Goal: Task Accomplishment & Management: Complete application form

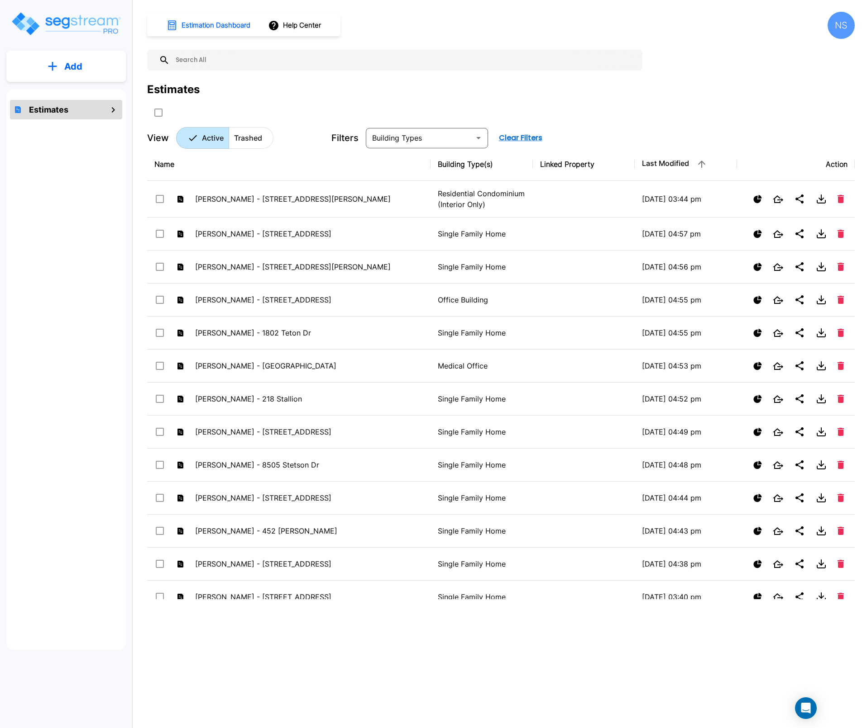
click at [58, 63] on button "Add" at bounding box center [65, 66] width 119 height 26
click at [70, 95] on p "Add Estimate" at bounding box center [71, 91] width 46 height 11
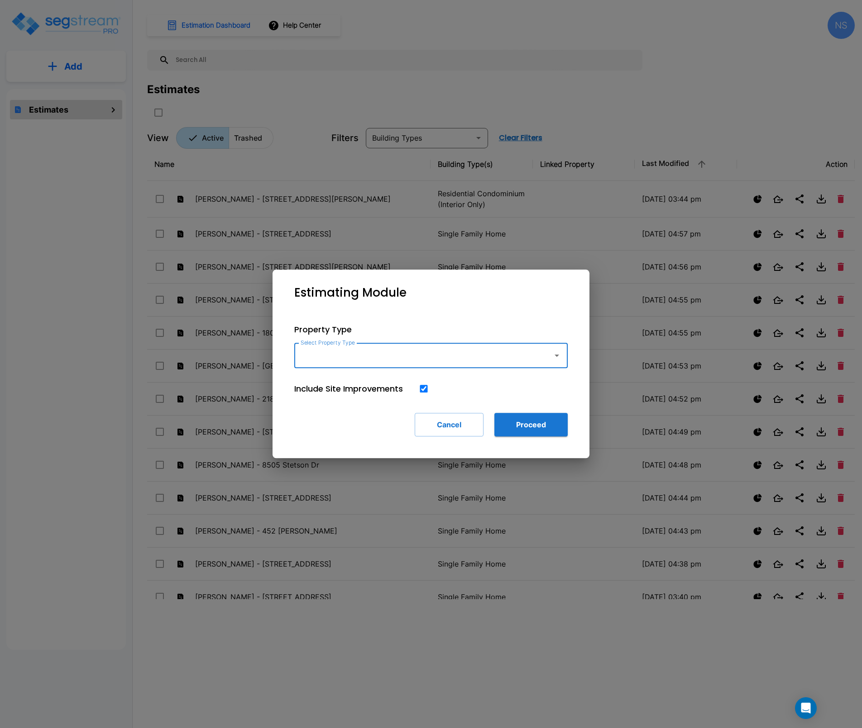
click at [445, 357] on input "Select Property Type" at bounding box center [421, 355] width 246 height 17
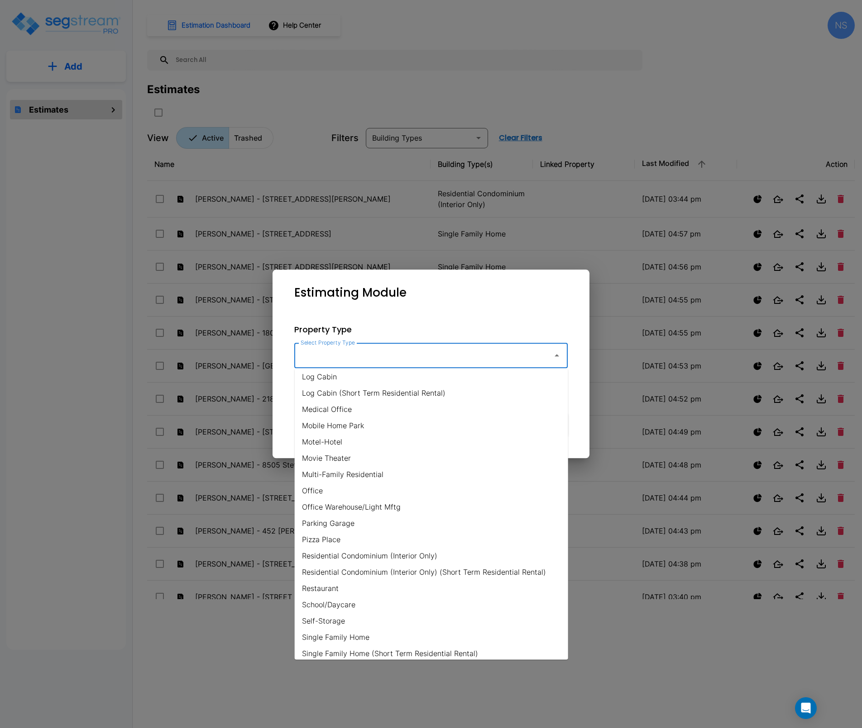
scroll to position [530, 0]
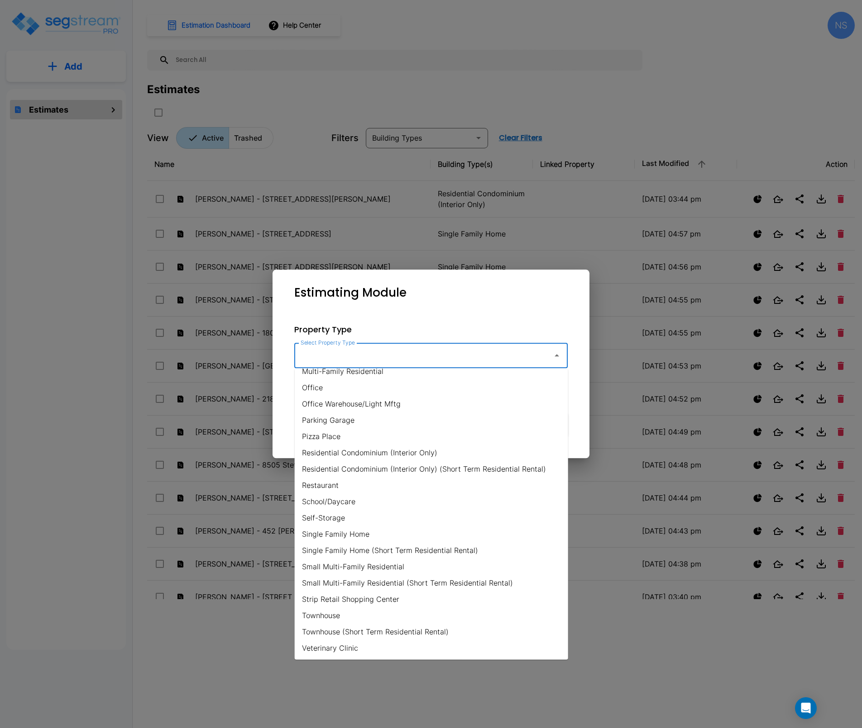
click at [332, 535] on li "Single Family Home" at bounding box center [431, 534] width 273 height 16
type input "Single Family Home"
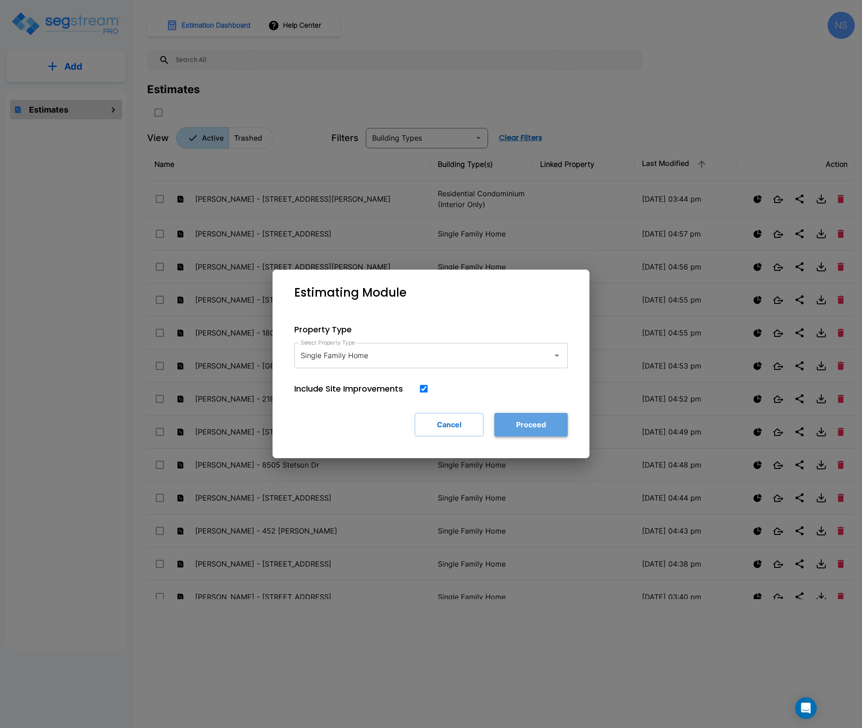
click at [522, 427] on button "Proceed" at bounding box center [530, 425] width 73 height 24
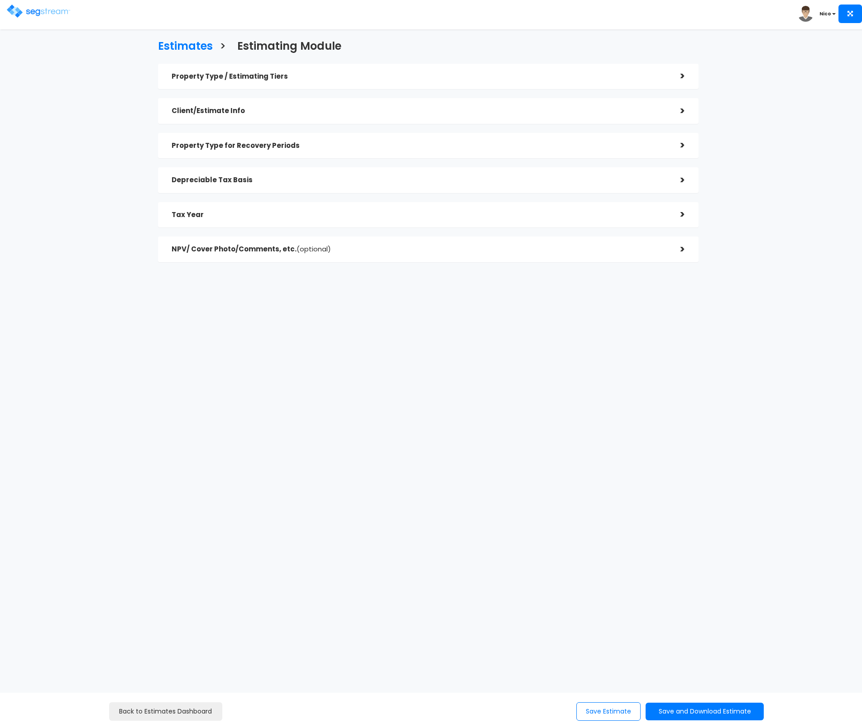
checkbox input "true"
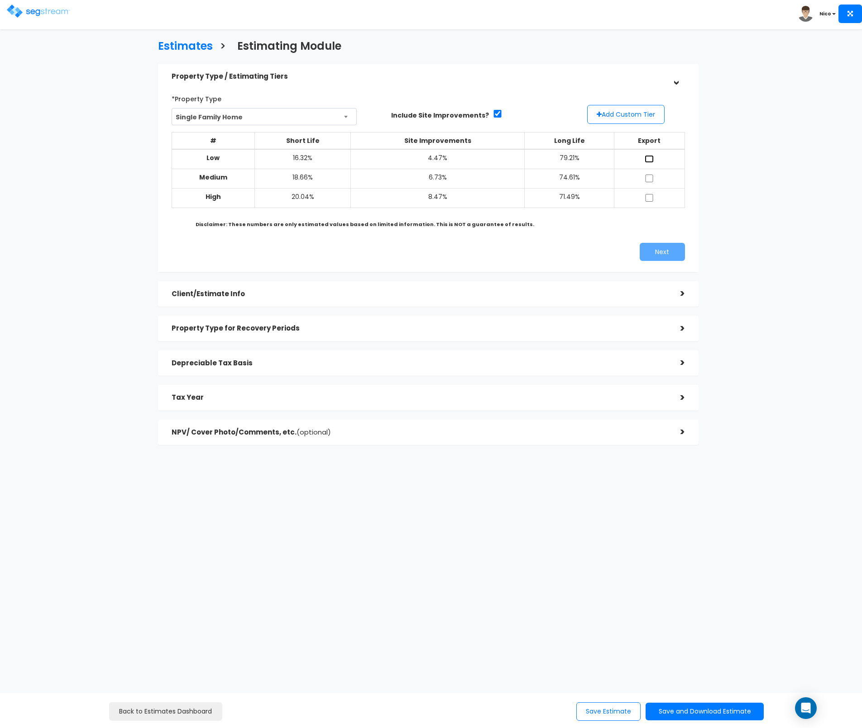
click at [652, 159] on input "checkbox" at bounding box center [648, 159] width 9 height 8
checkbox input "true"
click at [648, 180] on input "checkbox" at bounding box center [648, 179] width 9 height 8
checkbox input "true"
click at [649, 196] on input "checkbox" at bounding box center [648, 198] width 9 height 8
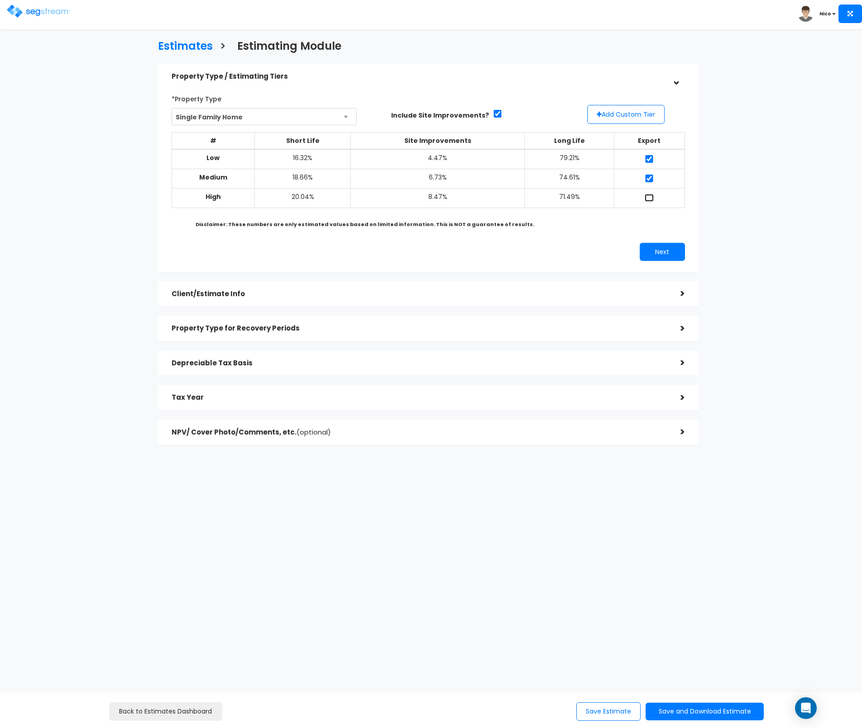
checkbox input "true"
drag, startPoint x: 658, startPoint y: 252, endPoint x: 558, endPoint y: 244, distance: 100.3
click at [558, 244] on div "Next" at bounding box center [559, 252] width 263 height 18
click at [633, 117] on button "Add Custom Tier" at bounding box center [625, 114] width 77 height 19
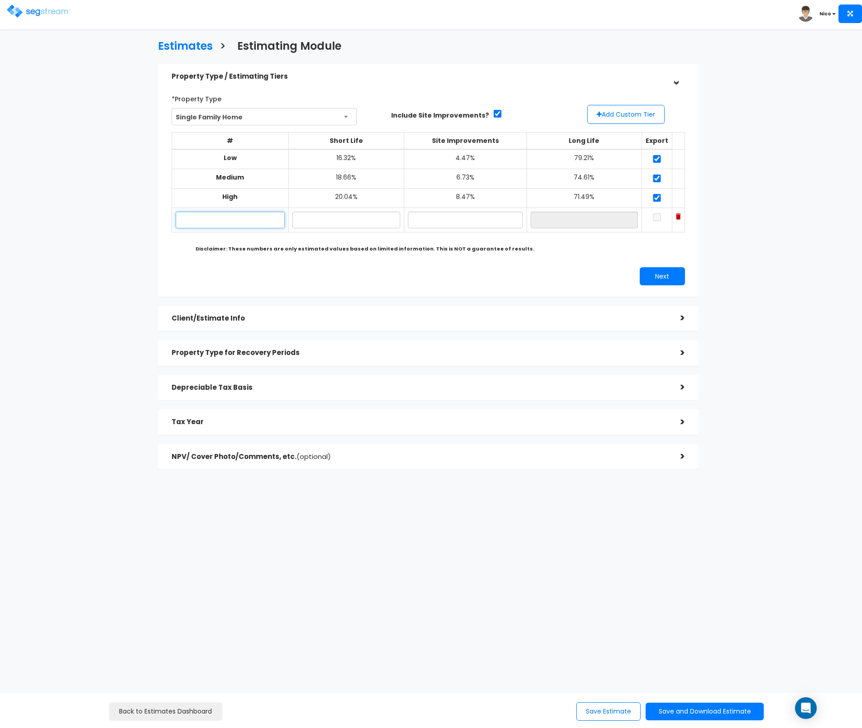
click at [244, 226] on input "text" at bounding box center [230, 220] width 109 height 17
type input "STR Cabin - Cusey"
type input "16.20%"
type input "3.90%"
type input "79.90%"
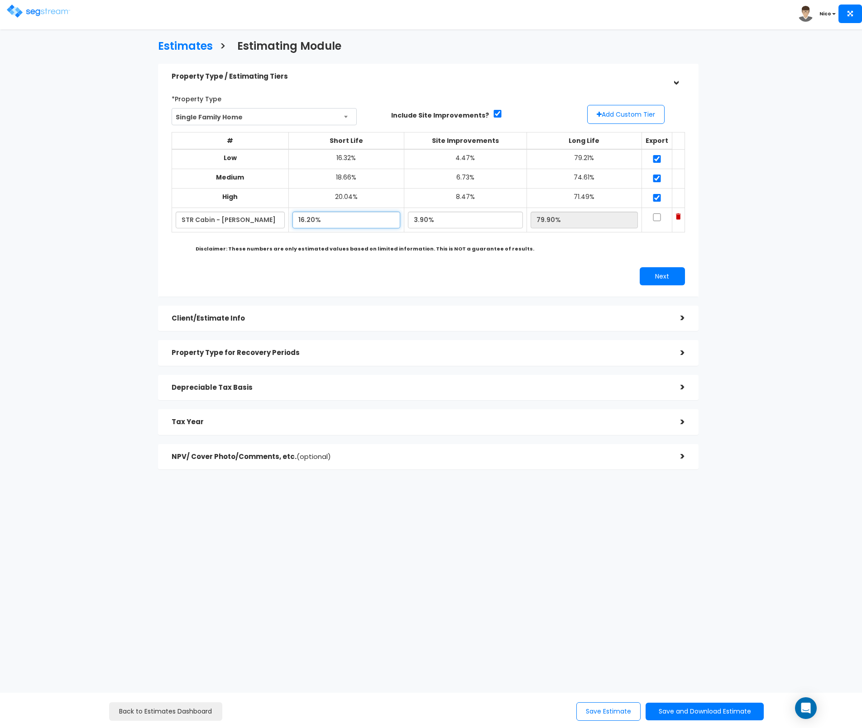
click at [331, 223] on input "16.20%" at bounding box center [346, 220] width 108 height 17
drag, startPoint x: 320, startPoint y: 222, endPoint x: 284, endPoint y: 219, distance: 36.8
click at [284, 219] on tr "STR Cabin - Cusey 16.20% 3.90% 79.90%" at bounding box center [427, 220] width 513 height 24
type input "17.60%"
type input "78.50%"
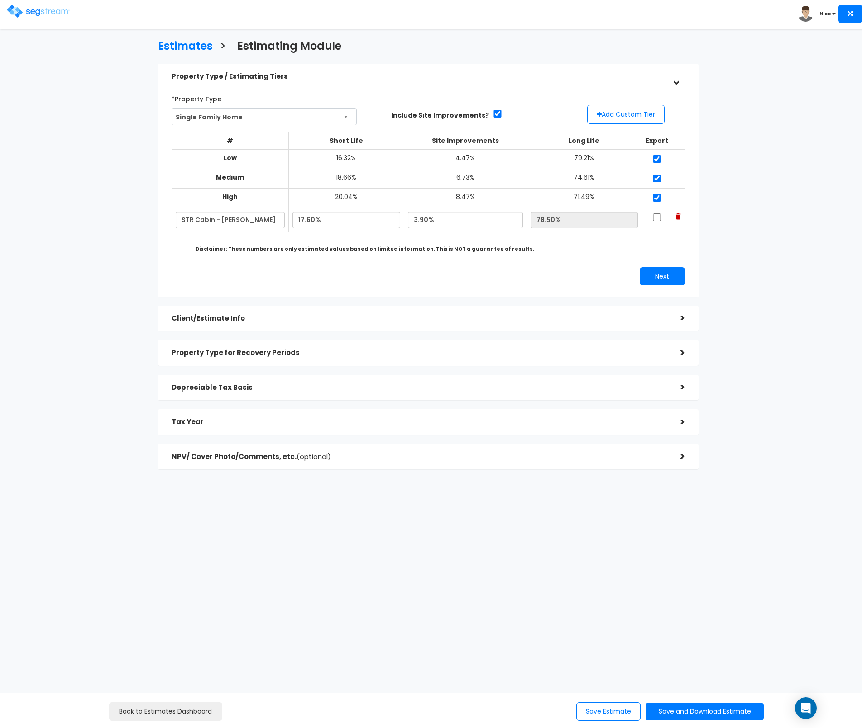
click at [589, 266] on div "*Property Type Single Family Home Assisted/Senior Living Auto Repair Shop Auto …" at bounding box center [428, 188] width 527 height 203
click at [652, 218] on input "checkbox" at bounding box center [656, 218] width 9 height 8
checkbox input "true"
click at [660, 274] on button "Next" at bounding box center [661, 276] width 45 height 18
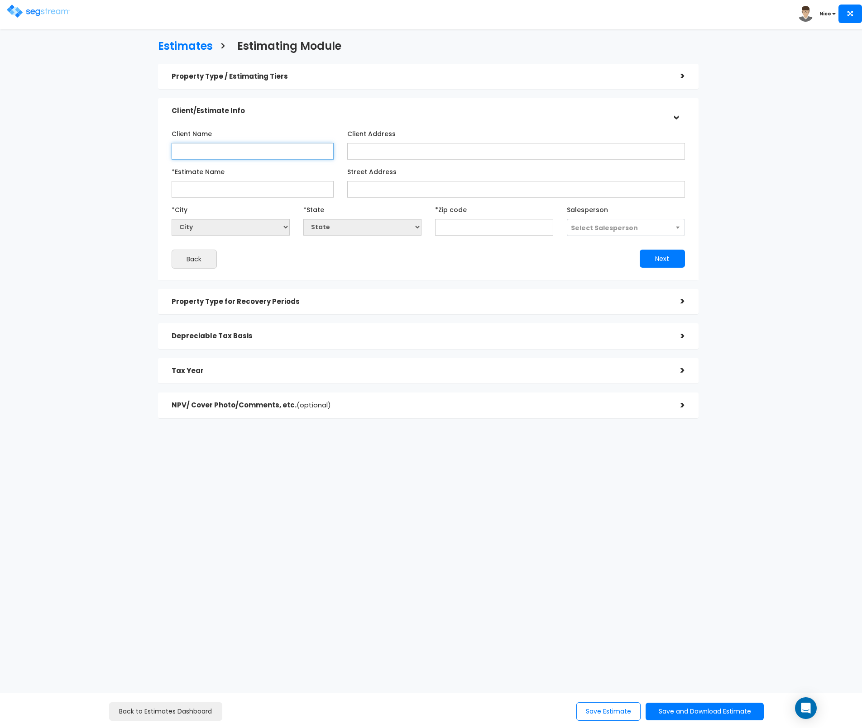
click at [196, 153] on input "Client Name" at bounding box center [252, 151] width 162 height 17
click at [186, 152] on input "Client Name" at bounding box center [252, 151] width 162 height 17
type input "Lindsey Cusey"
type input "tbd"
type input "Prescott AZ STR 2024 Cusey"
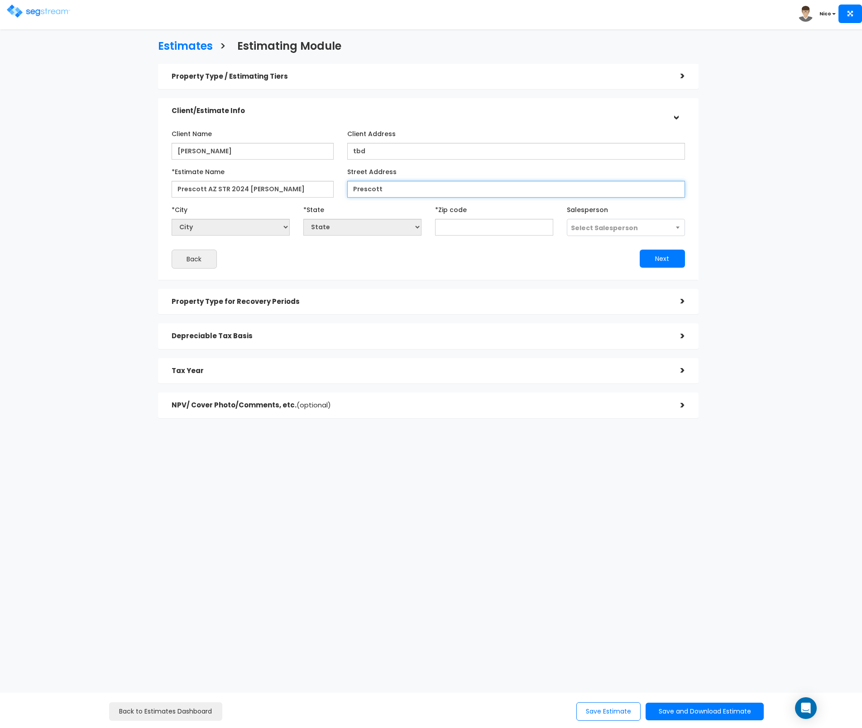
type input "Prescott"
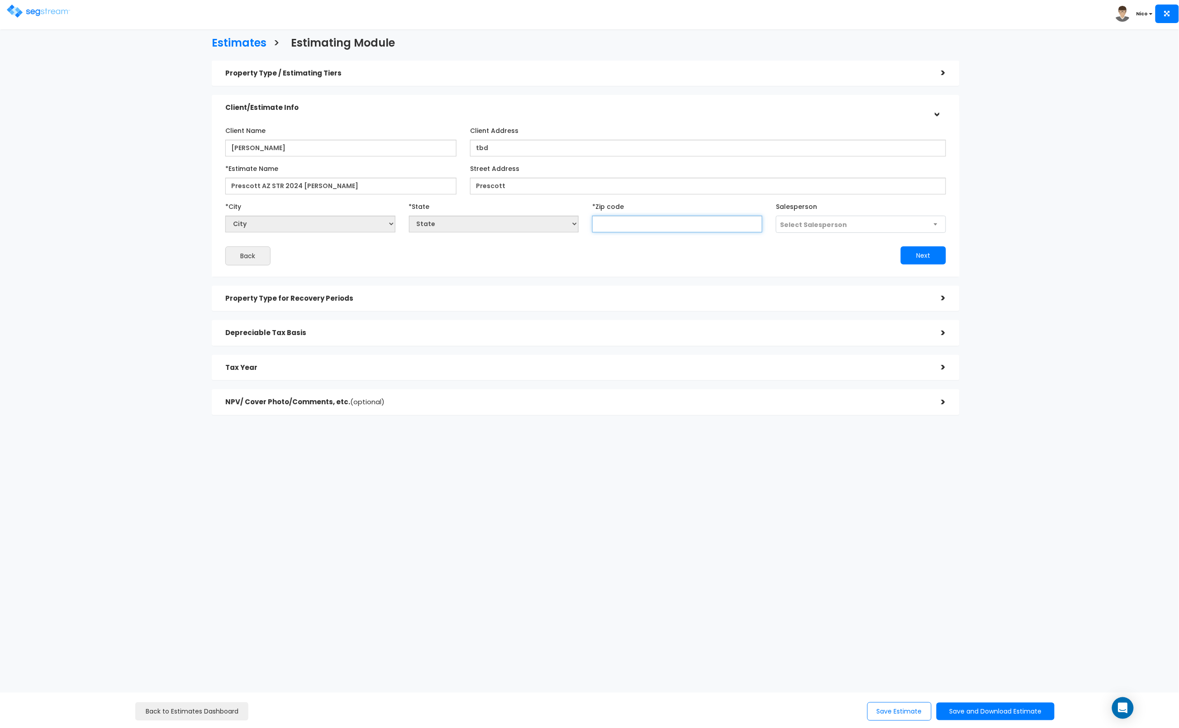
click at [628, 222] on input "text" at bounding box center [677, 224] width 170 height 17
type input "86303"
select select "AZ"
type input "86303"
click at [477, 210] on div "*State State National Average AB AK AL AR AZ BC CA CO CT DC DE FL GA HI IA ID I…" at bounding box center [494, 215] width 170 height 33
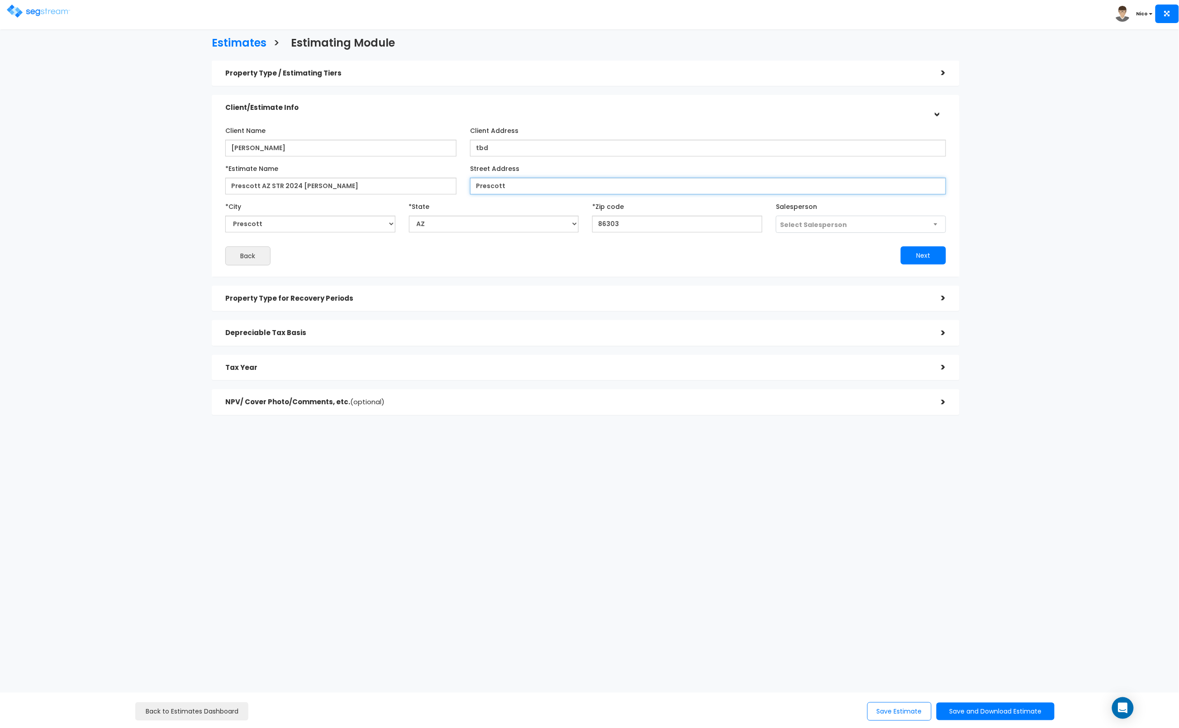
click at [509, 188] on input "Prescott" at bounding box center [708, 186] width 476 height 17
drag, startPoint x: 468, startPoint y: 183, endPoint x: 429, endPoint y: 182, distance: 38.9
click at [429, 182] on div "*Estimate Name Prescott AZ STR 2024 Cusey Street Address Prescott" at bounding box center [586, 177] width 734 height 33
type input "6491 S Keystone Lane"
click at [459, 263] on div "Back" at bounding box center [402, 256] width 367 height 19
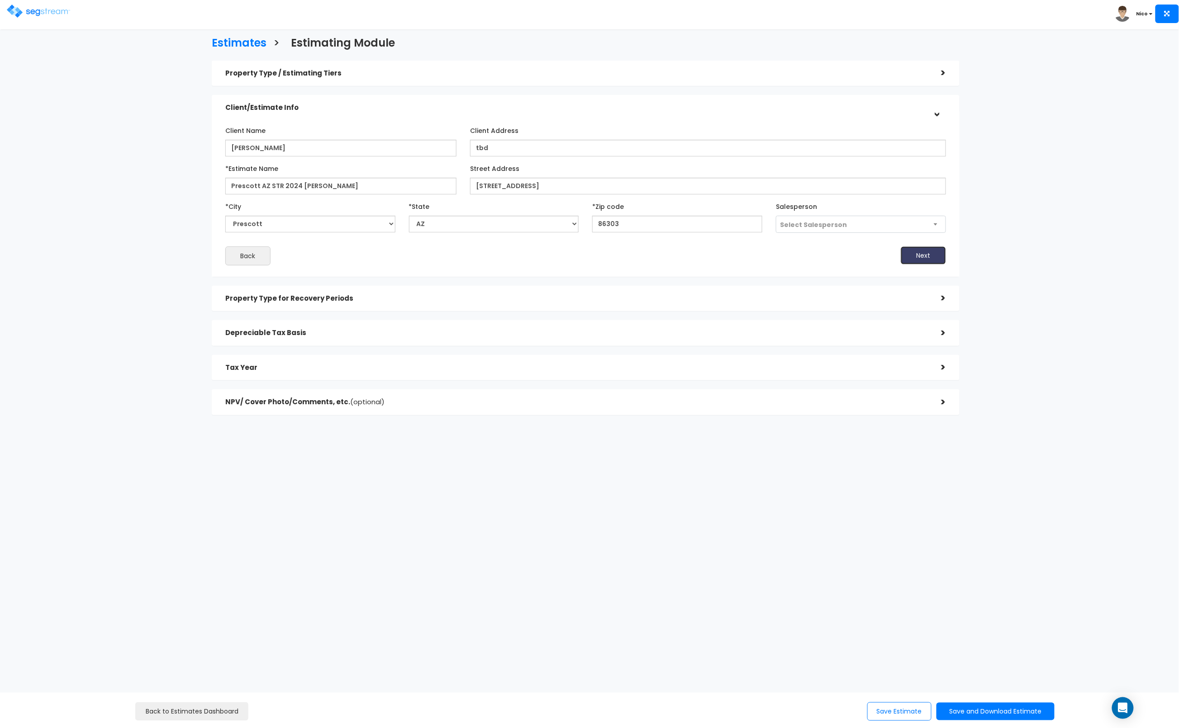
click at [861, 256] on button "Next" at bounding box center [923, 256] width 45 height 18
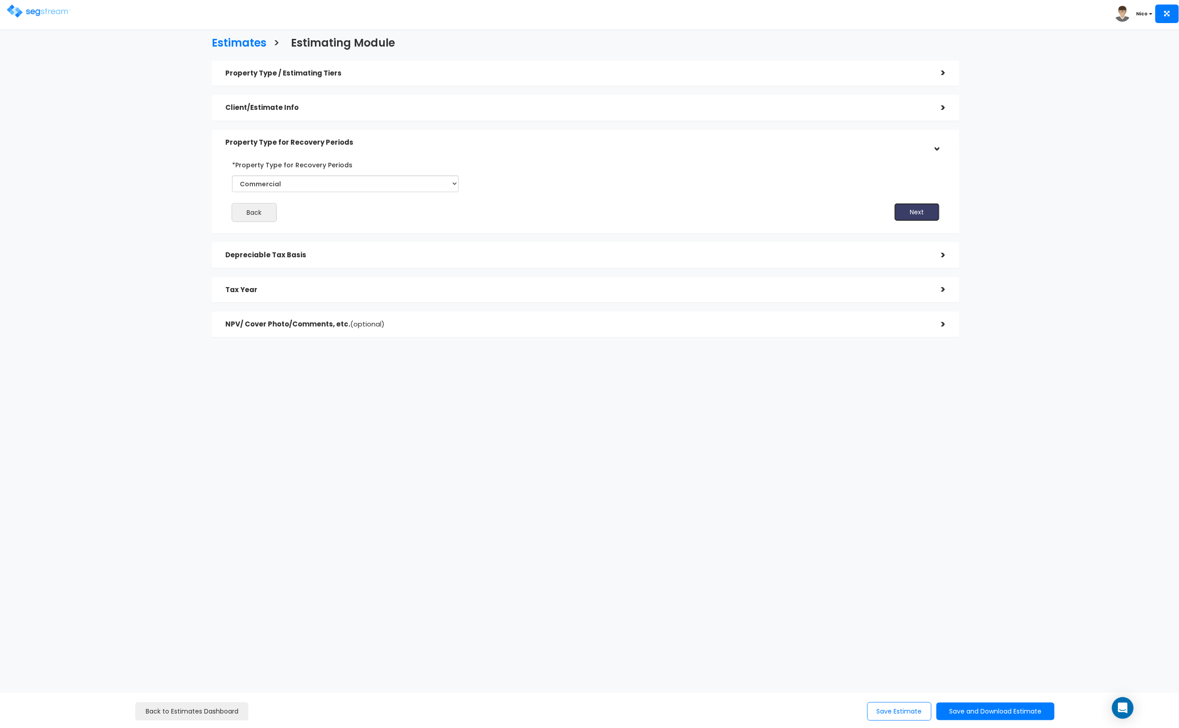
click at [861, 211] on button "Next" at bounding box center [917, 212] width 45 height 18
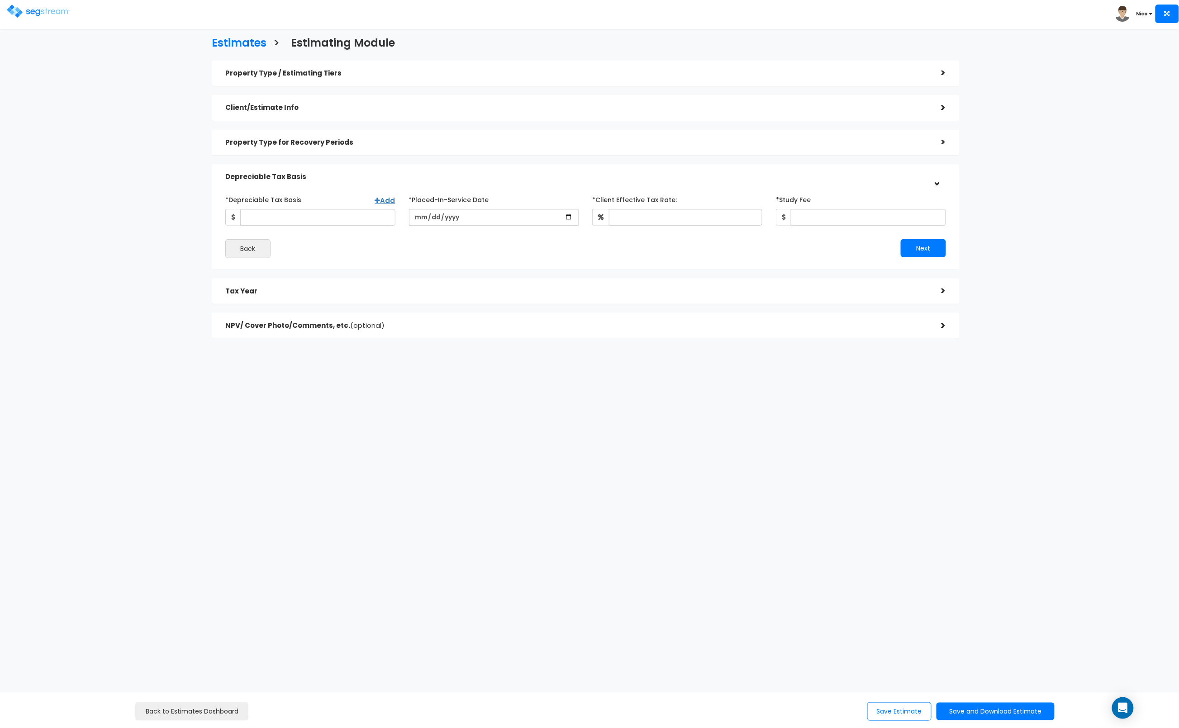
click at [210, 228] on div "Property Type / Estimating Tiers > *Property Type Single Family Home Assisted/S…" at bounding box center [586, 204] width 762 height 296
click at [281, 215] on input "*Depreciable Tax Basis" at bounding box center [317, 217] width 155 height 17
type input "515,430"
click at [420, 220] on input "date" at bounding box center [494, 217] width 170 height 17
type input "2024-01-01"
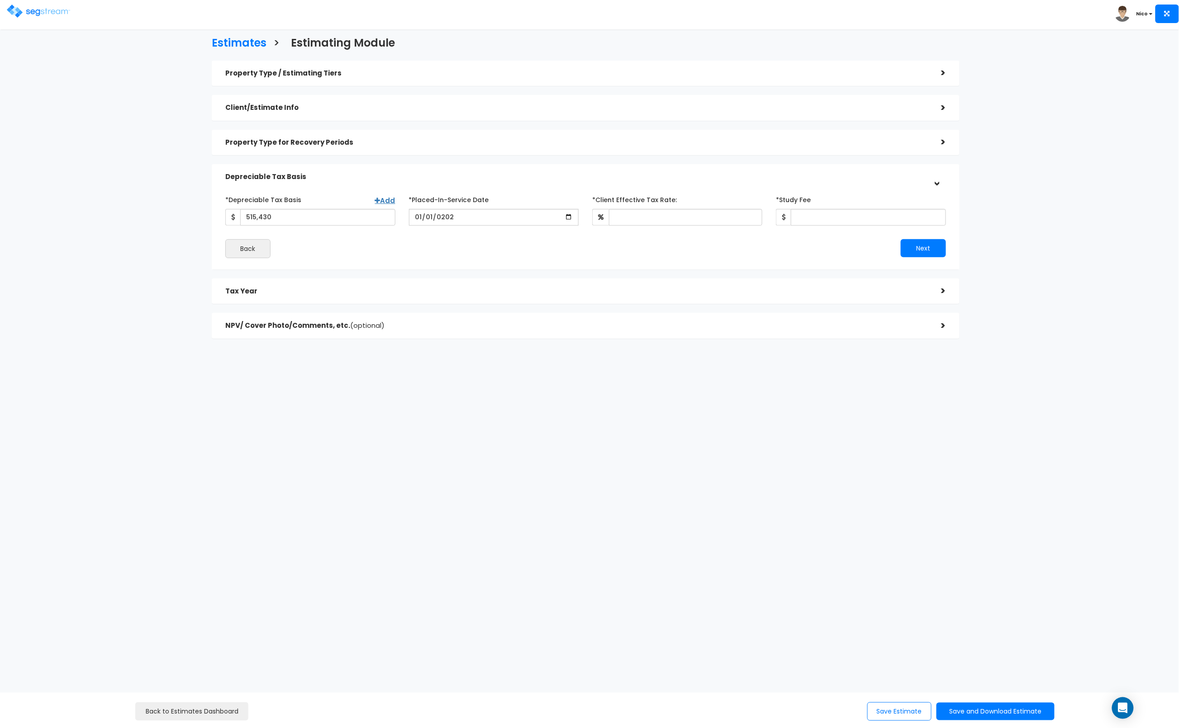
click at [579, 243] on div "Back" at bounding box center [402, 248] width 367 height 19
click at [651, 215] on input "*Client Effective Tax Rate:" at bounding box center [685, 217] width 153 height 17
type input "35"
click at [767, 248] on div "Next" at bounding box center [769, 248] width 367 height 18
click at [814, 216] on input "*Study Fee" at bounding box center [868, 217] width 155 height 17
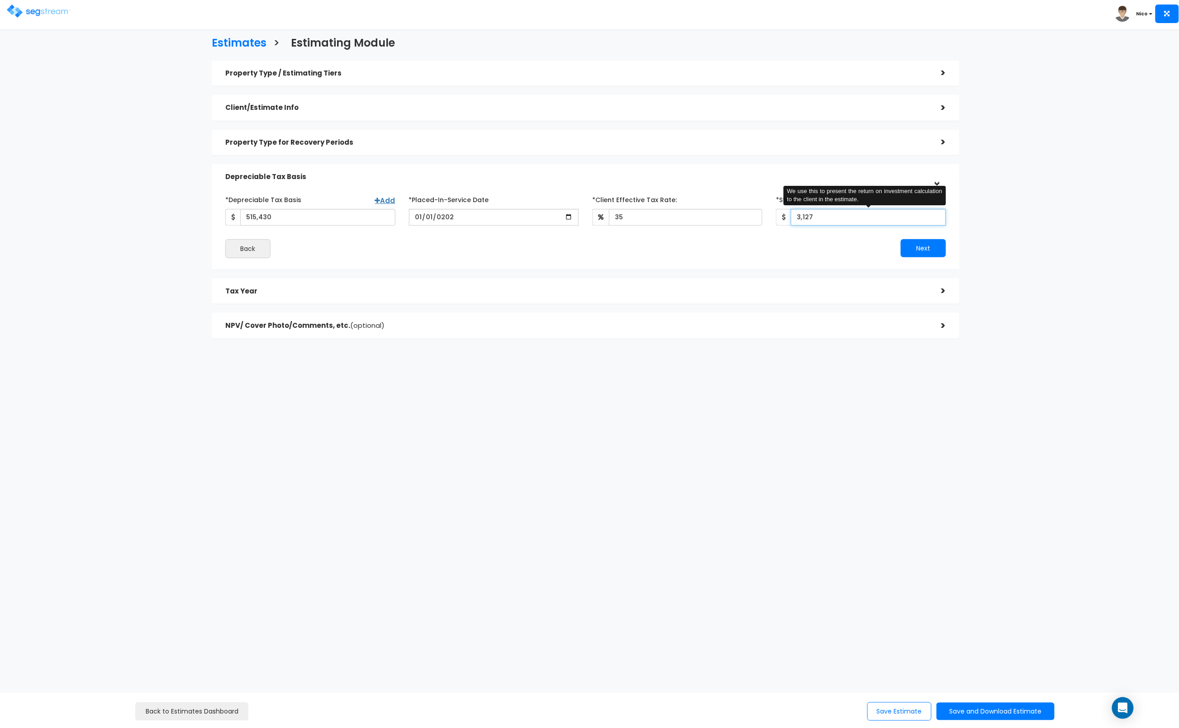
type input "3,127"
drag, startPoint x: 444, startPoint y: 248, endPoint x: 738, endPoint y: 251, distance: 294.1
click at [450, 248] on div "Back" at bounding box center [402, 248] width 367 height 19
click at [861, 250] on button "Next" at bounding box center [923, 248] width 45 height 18
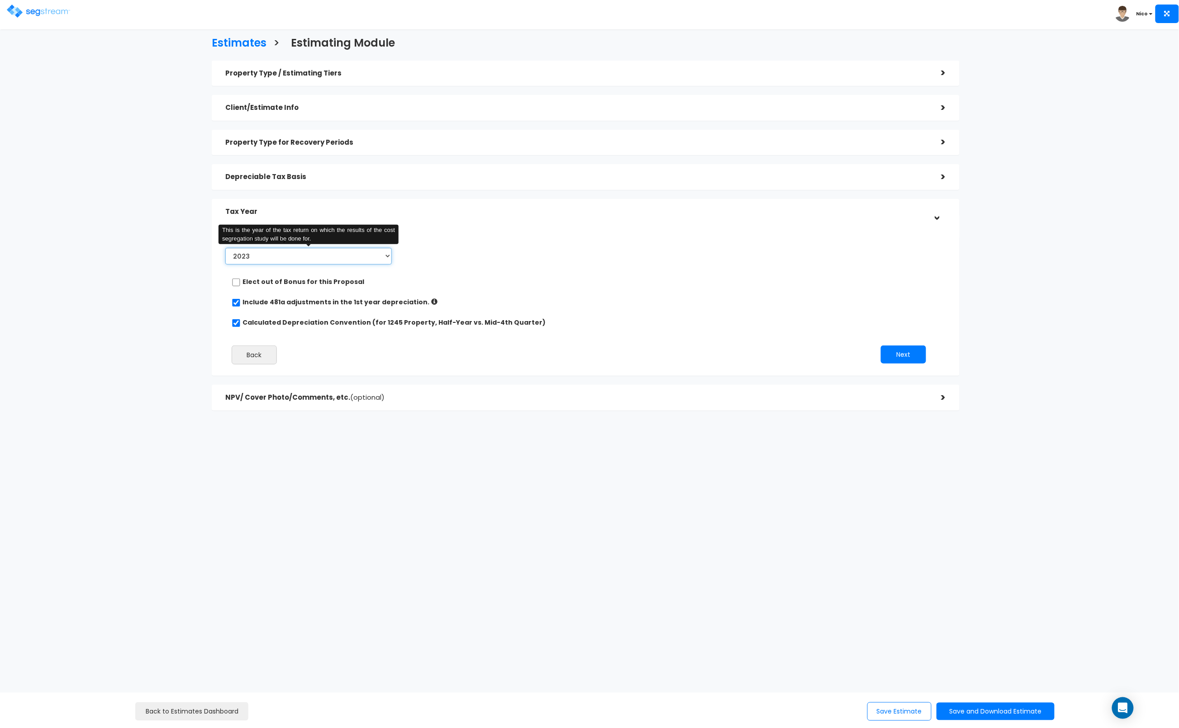
click at [389, 256] on select "2023 2024 2025 2026" at bounding box center [308, 256] width 167 height 17
select select "2024"
click at [225, 248] on select "2023 2024 2025 2026" at bounding box center [308, 256] width 167 height 17
click at [861, 352] on button "Next" at bounding box center [903, 355] width 45 height 18
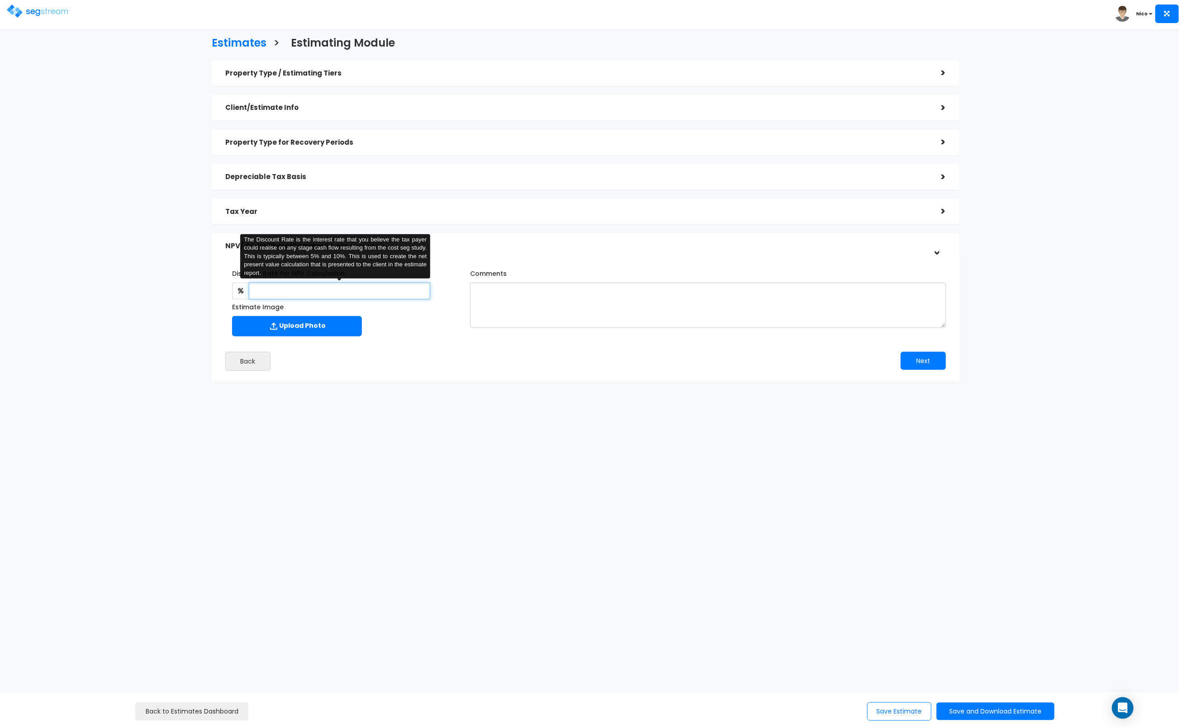
click at [289, 295] on input "text" at bounding box center [339, 291] width 181 height 17
type input "8"
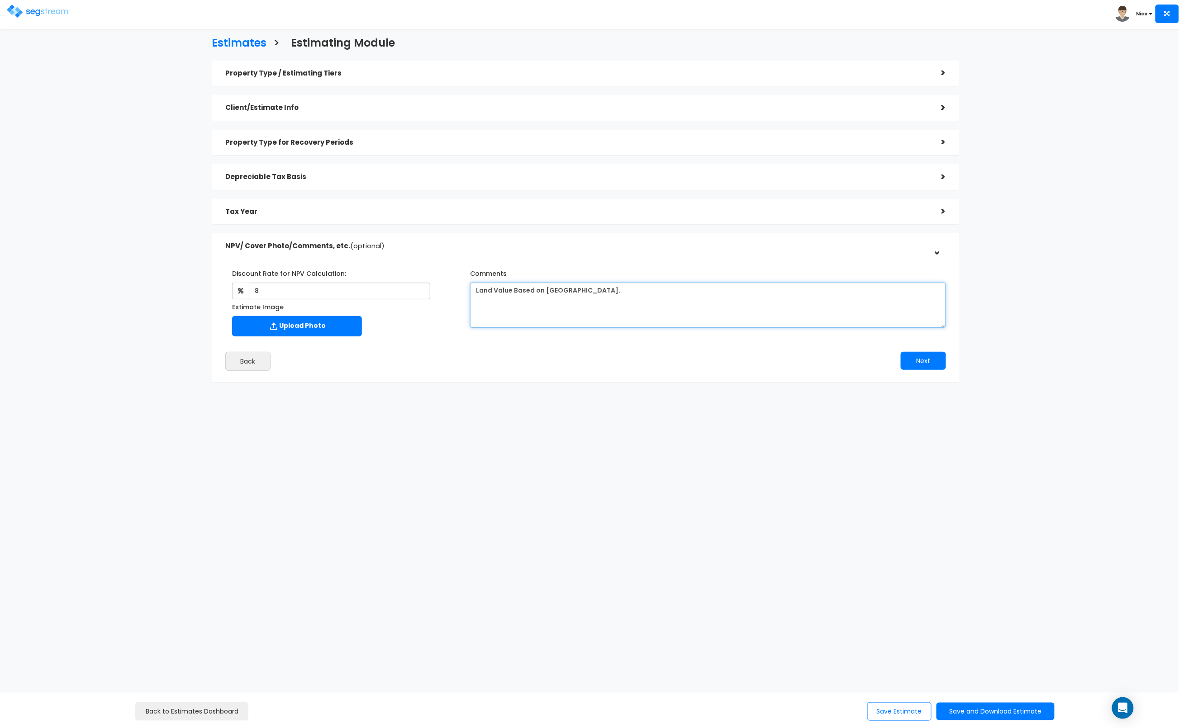
type textarea "Land Value Based on Yavapai County."
click at [861, 362] on button "Next" at bounding box center [923, 361] width 45 height 18
click at [861, 707] on button "Save Estimate" at bounding box center [899, 712] width 64 height 19
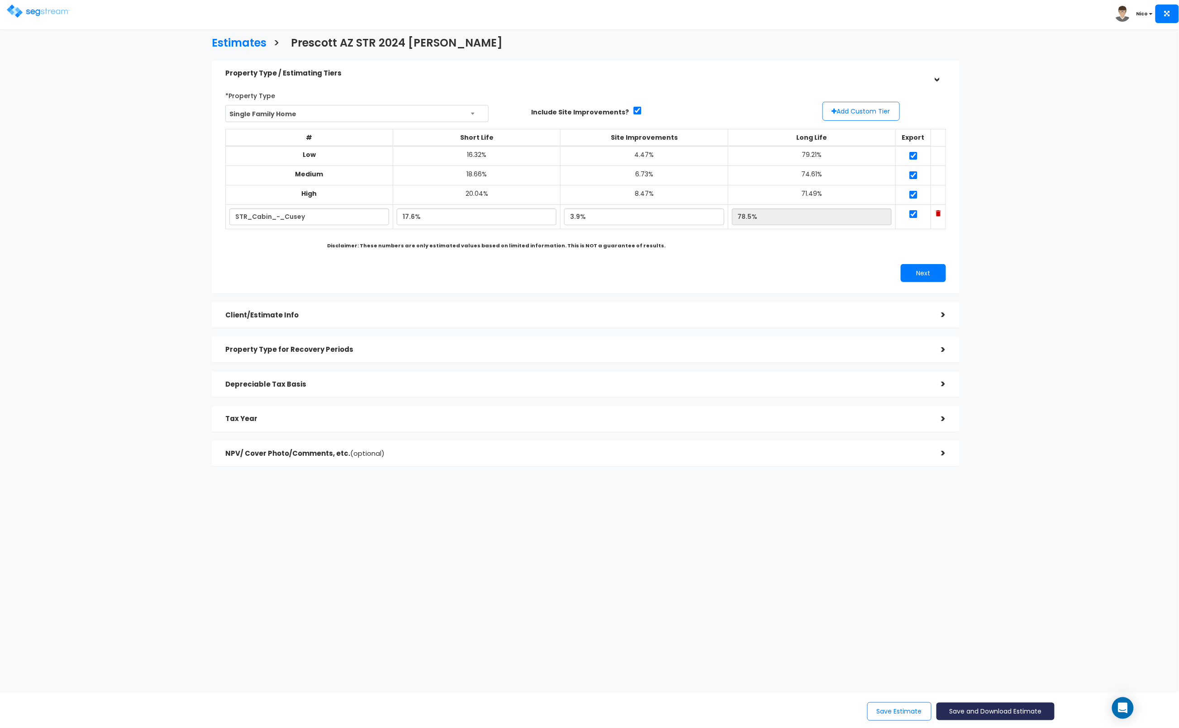
click at [985, 713] on button "Save and Download Estimate" at bounding box center [996, 712] width 118 height 18
click at [992, 645] on link "Standard Estimate" at bounding box center [996, 648] width 116 height 21
click at [973, 712] on button "Save and Download Estimate" at bounding box center [996, 712] width 118 height 18
click at [979, 665] on link "Custom Estimate" at bounding box center [996, 669] width 116 height 21
click at [316, 422] on h5 "Tax Year" at bounding box center [576, 419] width 703 height 8
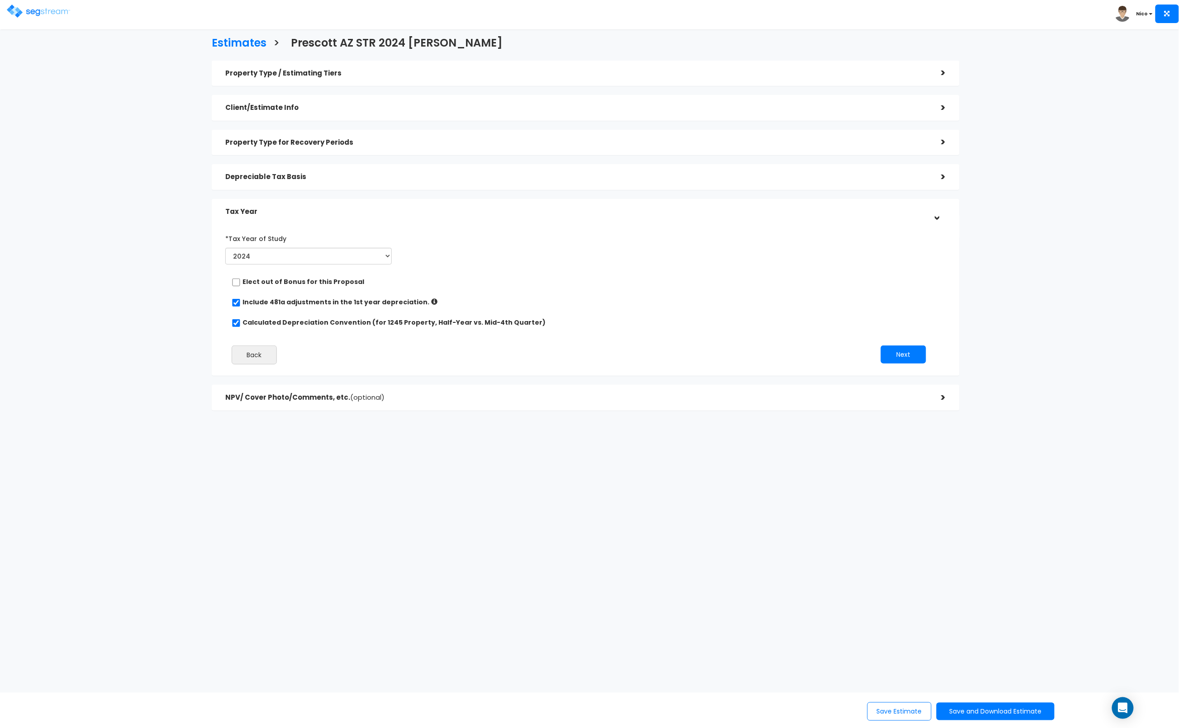
click at [295, 176] on h5 "Depreciable Tax Basis" at bounding box center [576, 177] width 703 height 8
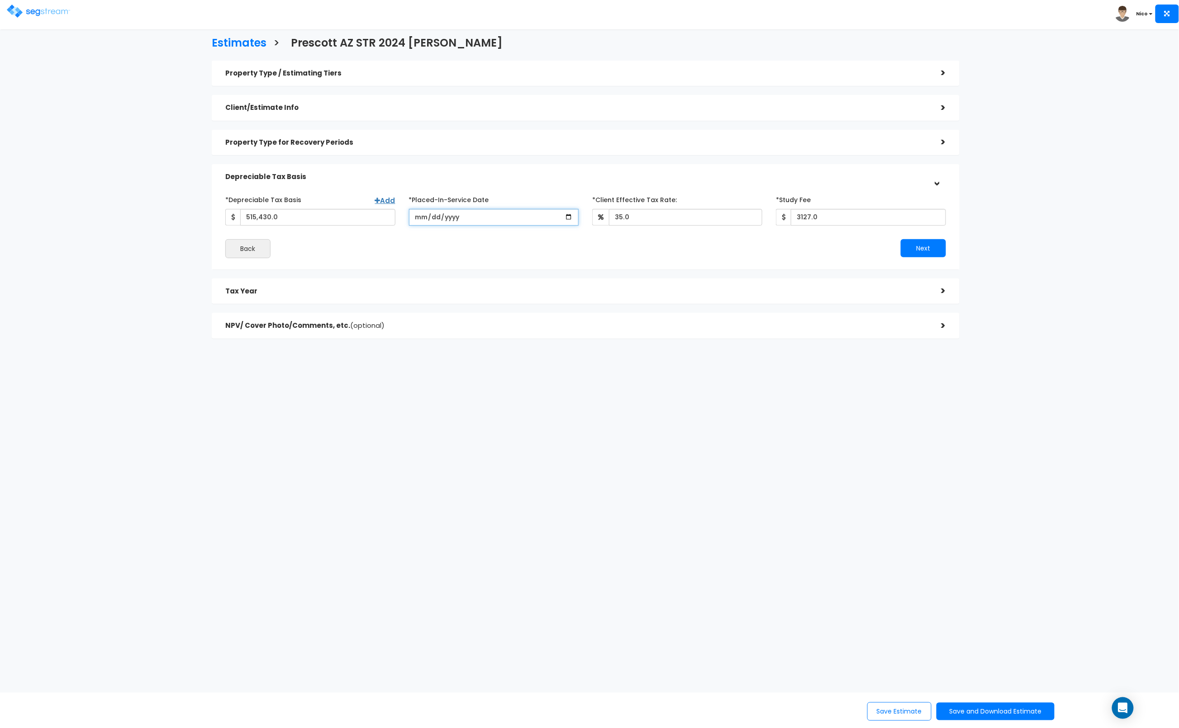
click at [420, 219] on input "2024-01-01" at bounding box center [494, 217] width 170 height 17
type input "2023-12-15"
click at [912, 249] on button "Next" at bounding box center [923, 248] width 45 height 18
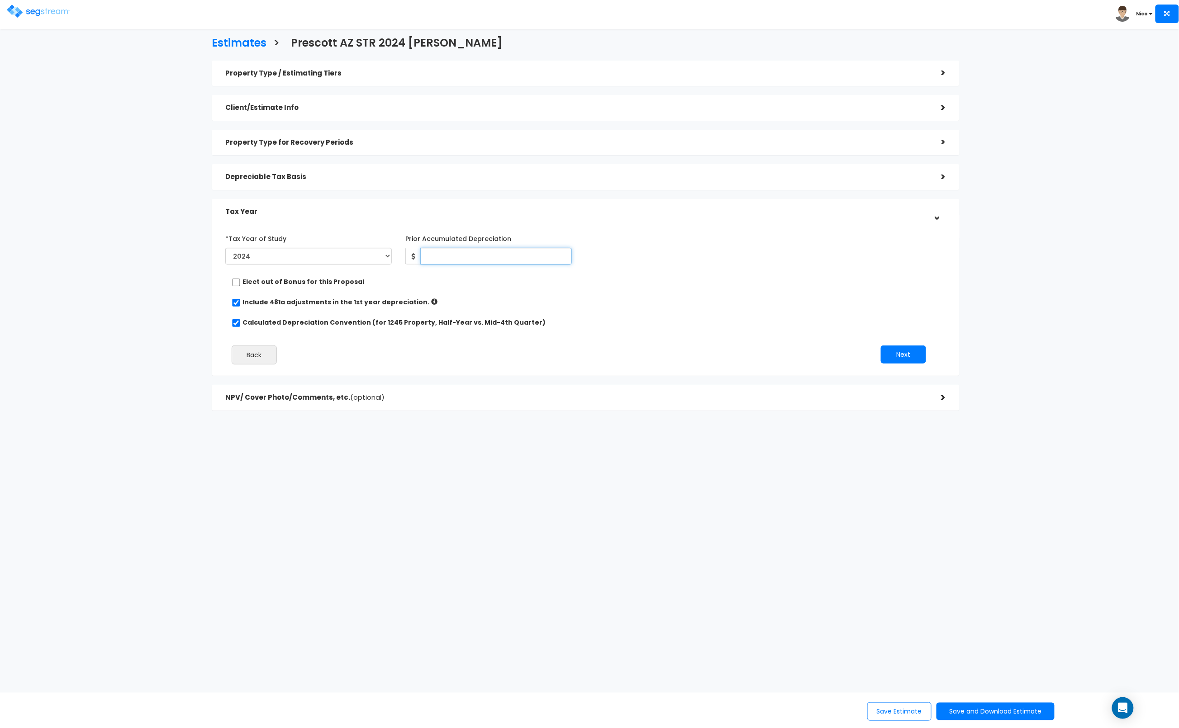
click at [451, 259] on input "Prior Accumulated Depreciation" at bounding box center [496, 256] width 152 height 17
type input "0"
click at [651, 263] on div "*Tax Year of Study 2023 2024 2025 2026 Prior Accumulated Depreciation 0" at bounding box center [579, 249] width 721 height 37
click at [898, 357] on button "Next" at bounding box center [903, 355] width 45 height 18
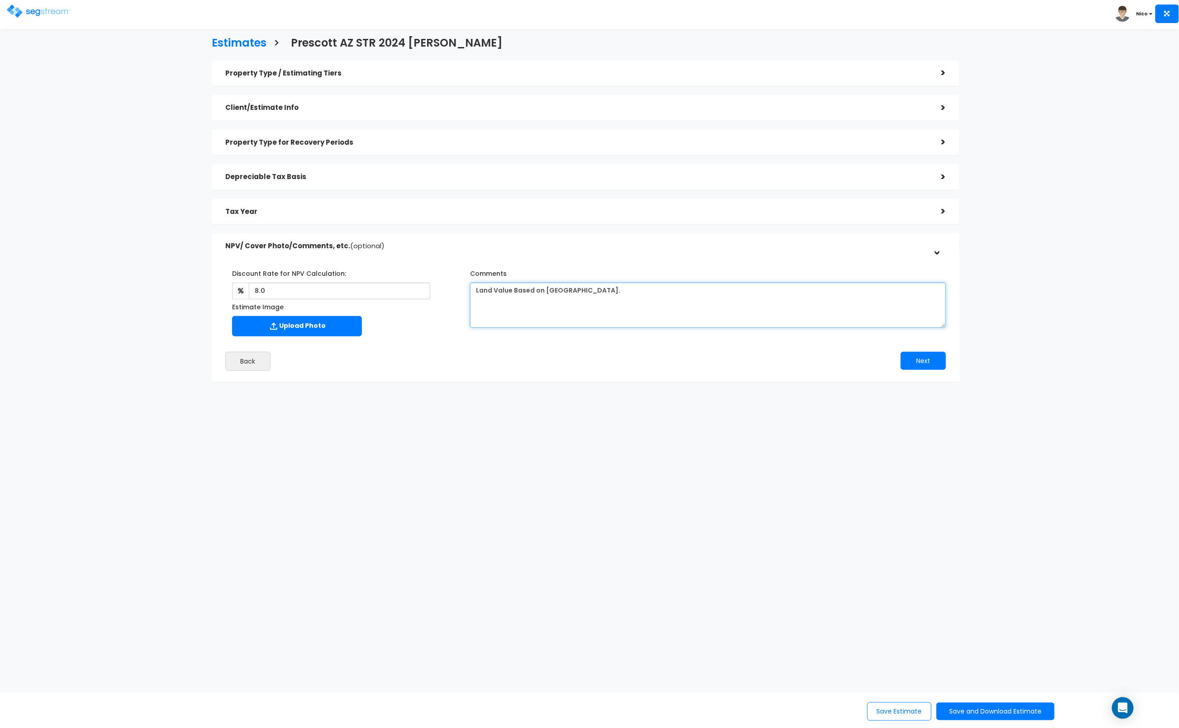
click at [614, 292] on textarea "Land Value Based on Yavapai County." at bounding box center [708, 305] width 476 height 45
type textarea "Land Value Based on Yavapai County. PIS 2023 option?"
click at [928, 357] on button "Next" at bounding box center [923, 361] width 45 height 18
click at [890, 714] on button "Save Estimate" at bounding box center [899, 712] width 64 height 19
click at [971, 714] on button "Save and Download Estimate" at bounding box center [996, 712] width 118 height 18
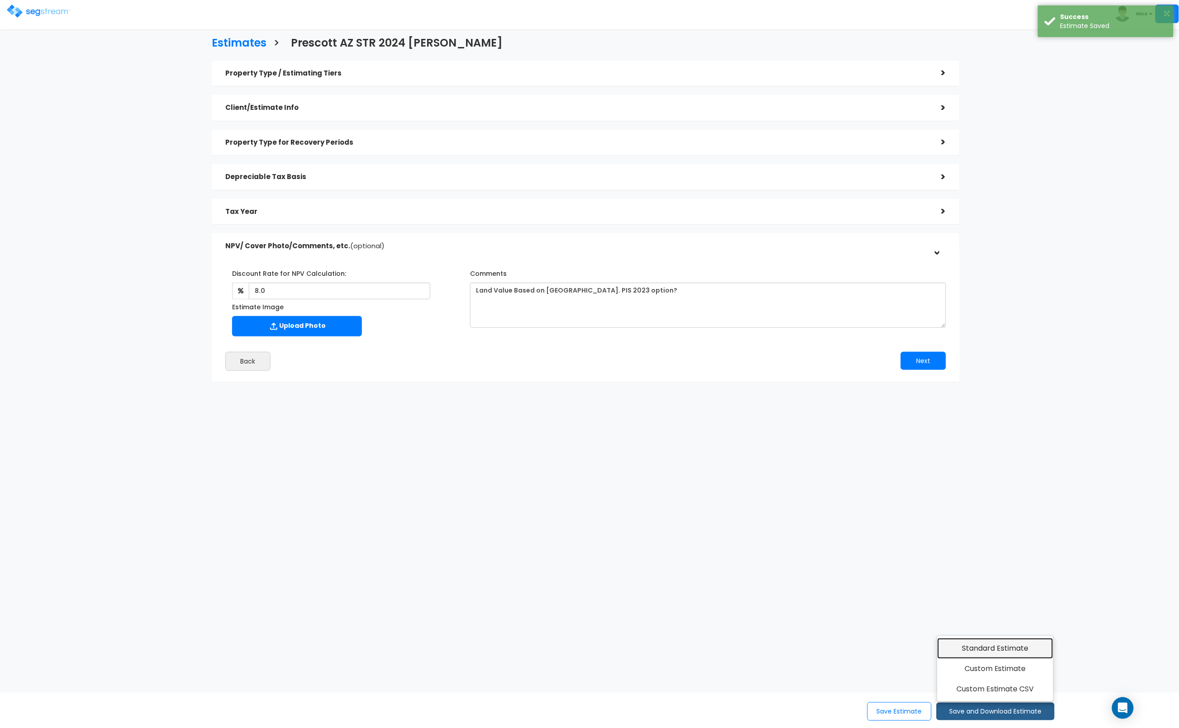
click at [989, 650] on link "Standard Estimate" at bounding box center [996, 648] width 116 height 21
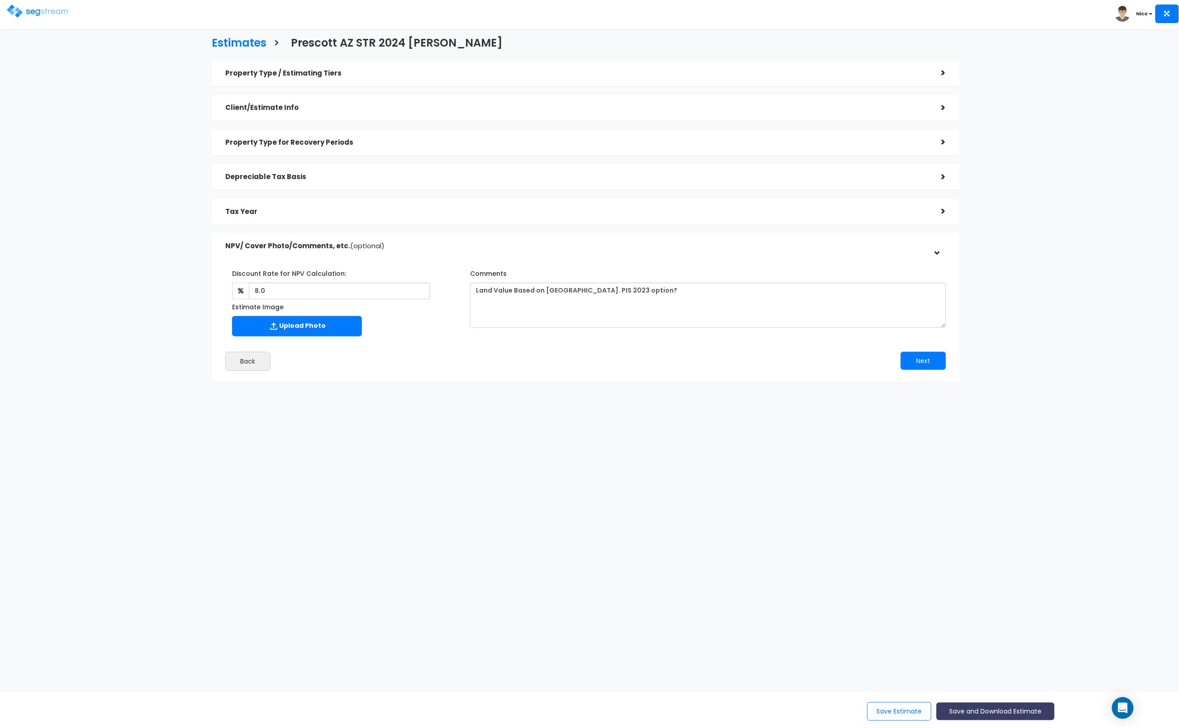
click at [981, 711] on button "Save and Download Estimate" at bounding box center [996, 712] width 118 height 18
click at [988, 673] on link "Custom Estimate" at bounding box center [996, 669] width 116 height 21
